Goal: Communication & Community: Connect with others

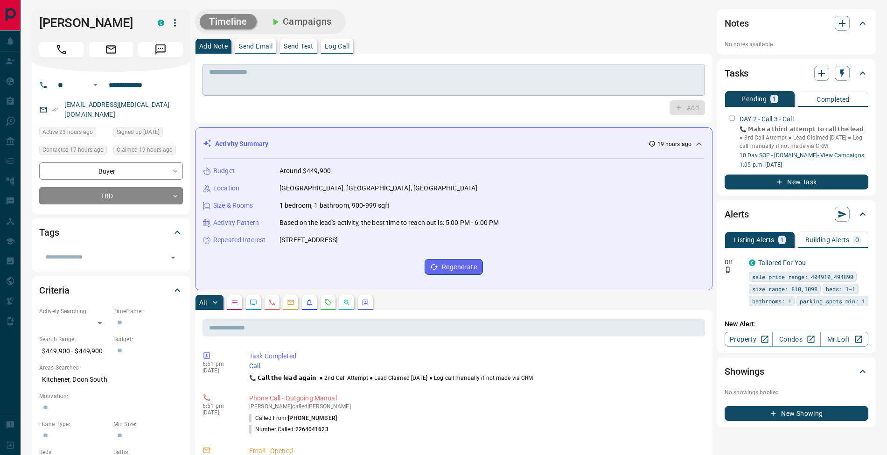
click at [332, 68] on textarea at bounding box center [453, 80] width 489 height 24
click at [335, 44] on p "Log Call" at bounding box center [337, 46] width 25 height 7
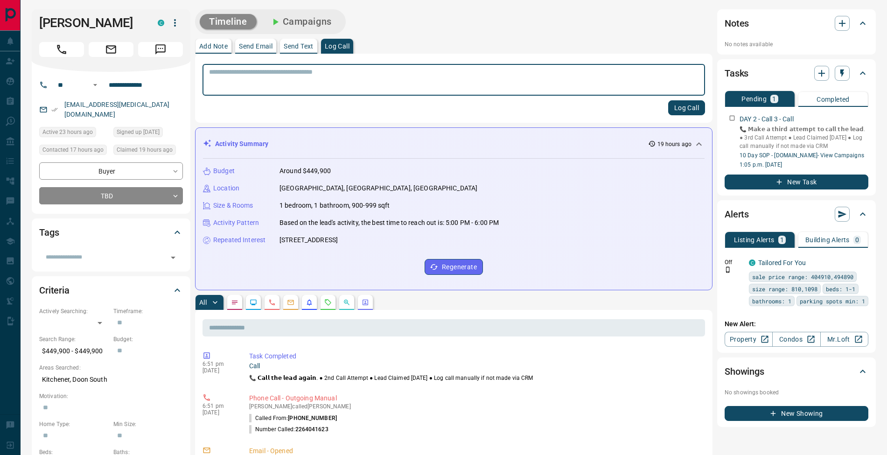
click at [703, 107] on button "Log Call" at bounding box center [686, 107] width 37 height 15
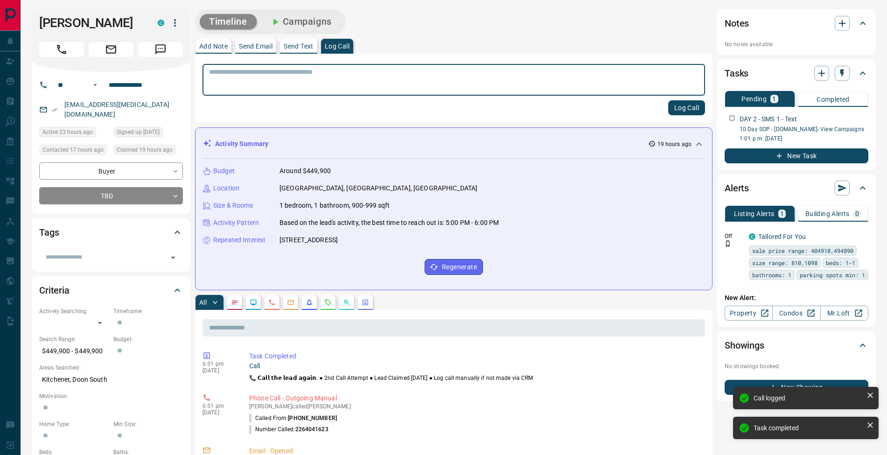
click at [293, 48] on p "Send Text" at bounding box center [299, 46] width 30 height 7
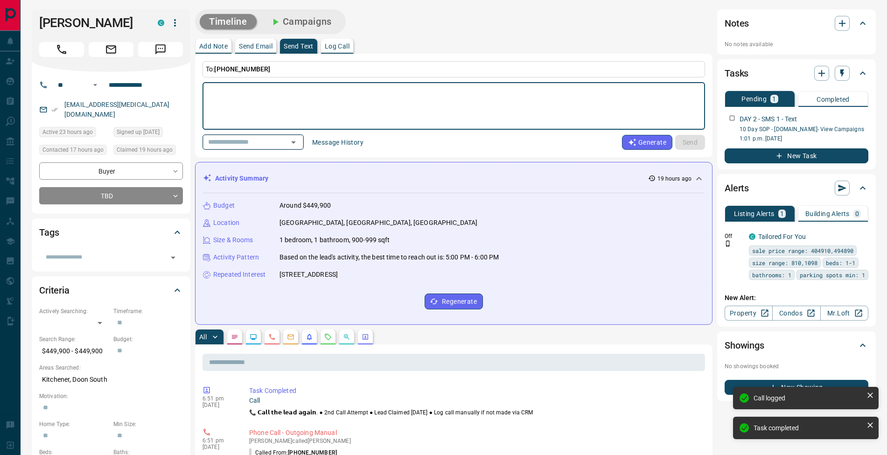
click at [298, 141] on icon "Open" at bounding box center [293, 142] width 11 height 11
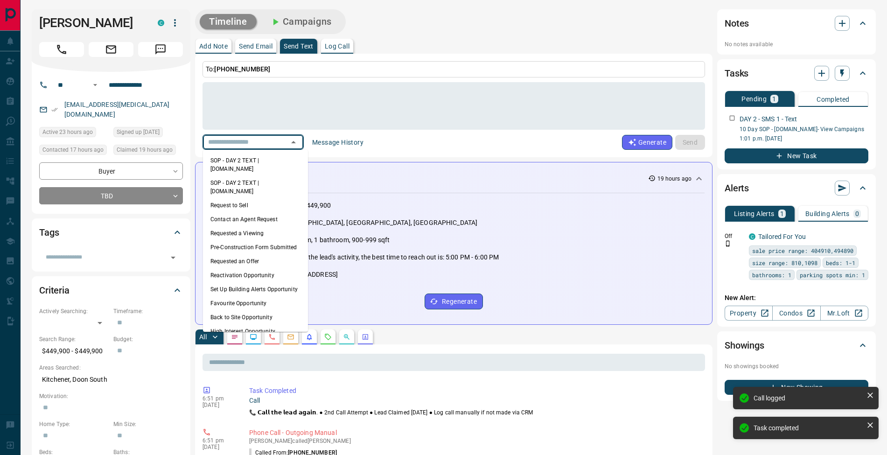
scroll to position [66, 0]
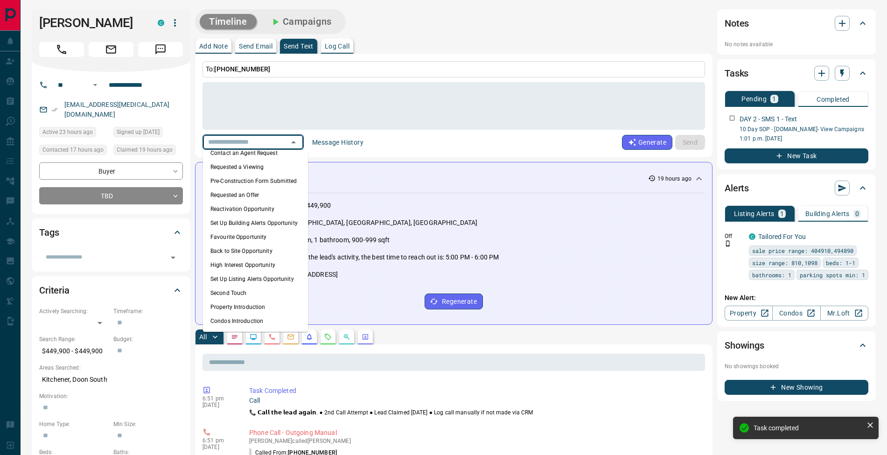
click at [269, 326] on li "Condos Introduction" at bounding box center [255, 321] width 105 height 14
type textarea "**********"
type input "**********"
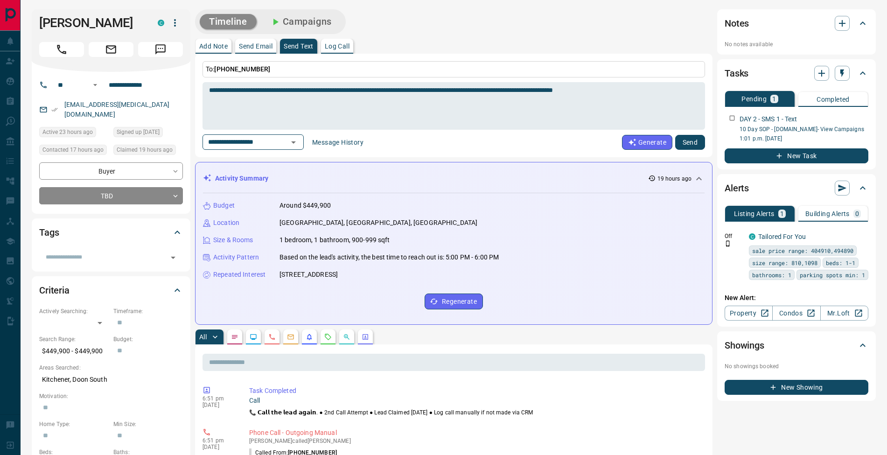
click at [701, 143] on button "Send" at bounding box center [690, 142] width 30 height 15
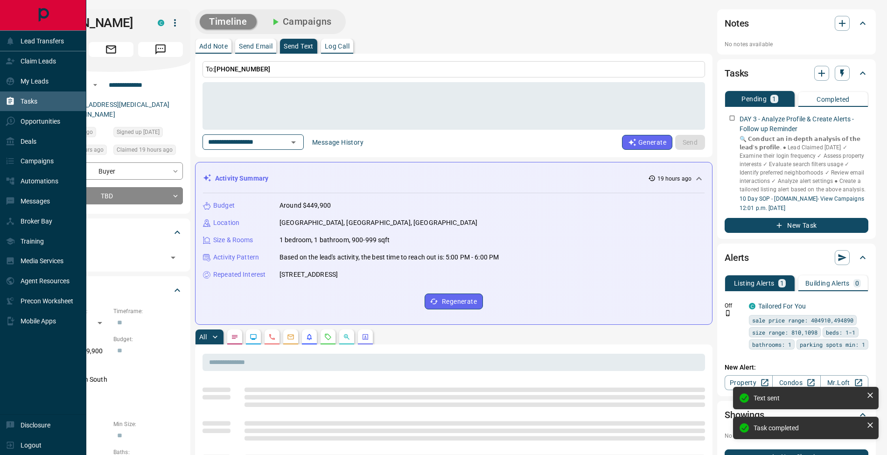
click at [10, 102] on icon at bounding box center [10, 101] width 7 height 8
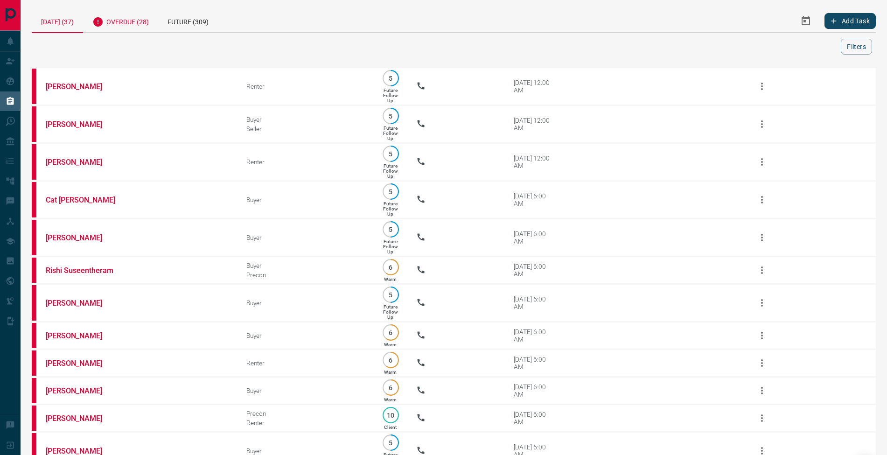
click at [132, 24] on div "Overdue (28)" at bounding box center [120, 20] width 75 height 23
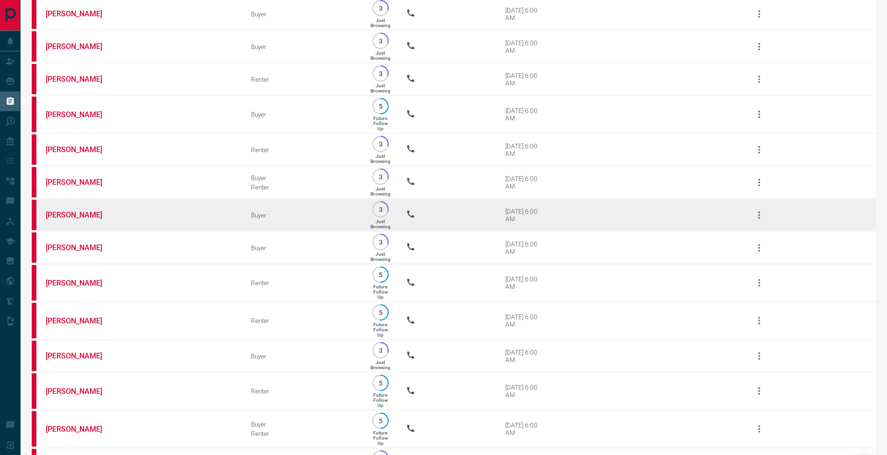
scroll to position [617, 0]
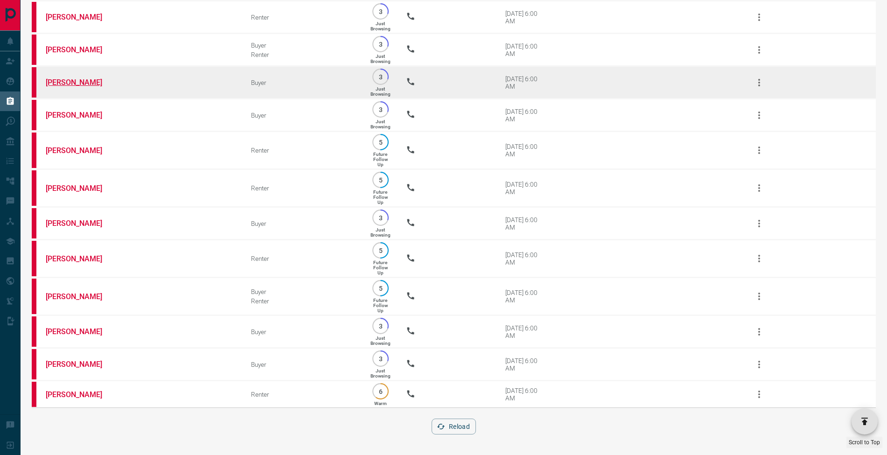
click at [57, 78] on link "[PERSON_NAME]" at bounding box center [81, 82] width 70 height 9
